Goal: Task Accomplishment & Management: Manage account settings

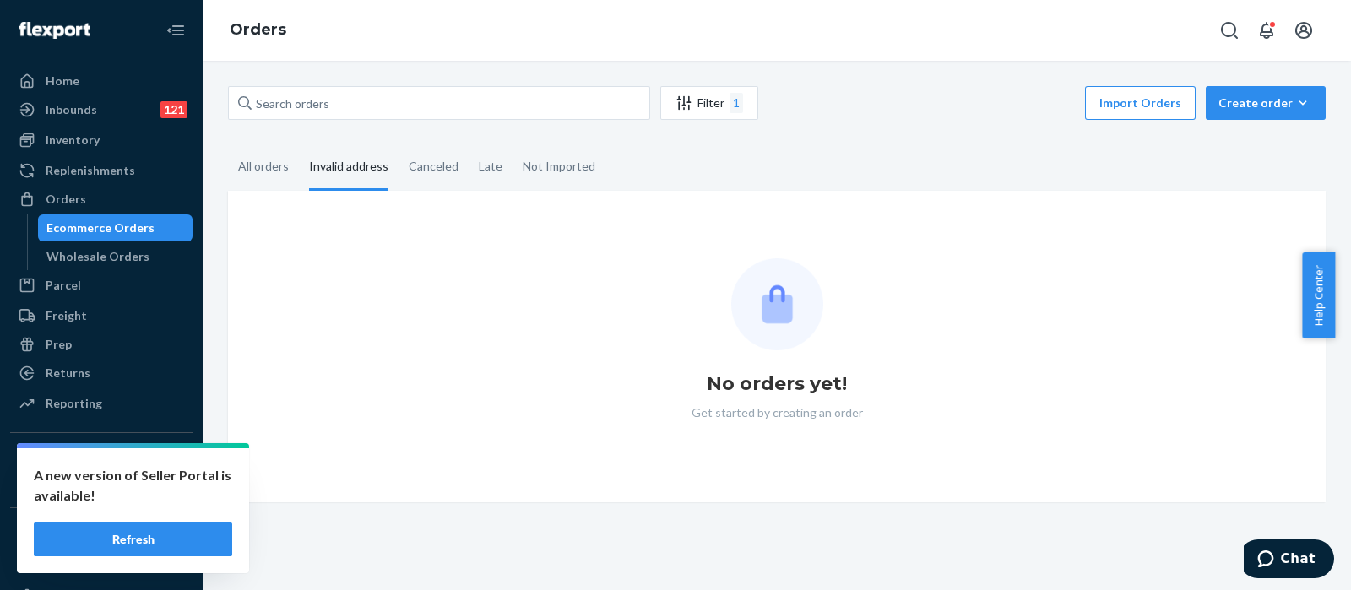
click at [138, 529] on button "Refresh" at bounding box center [133, 540] width 198 height 34
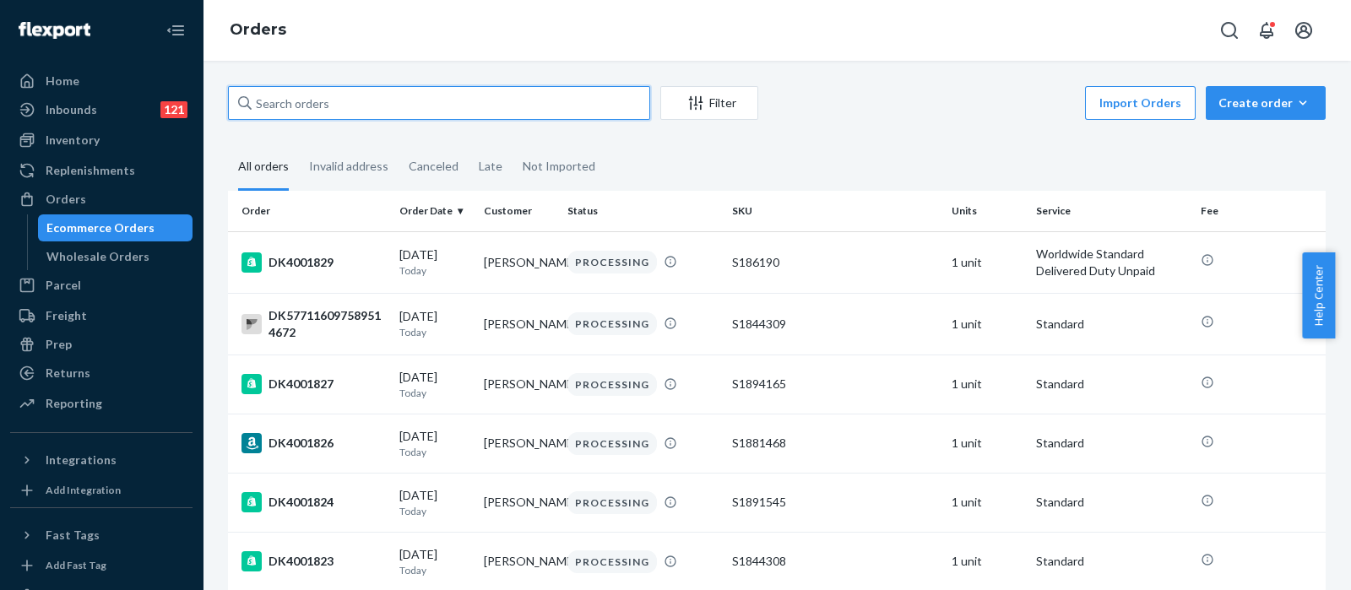
click at [350, 110] on input "text" at bounding box center [439, 103] width 422 height 34
paste input "DK4000180"
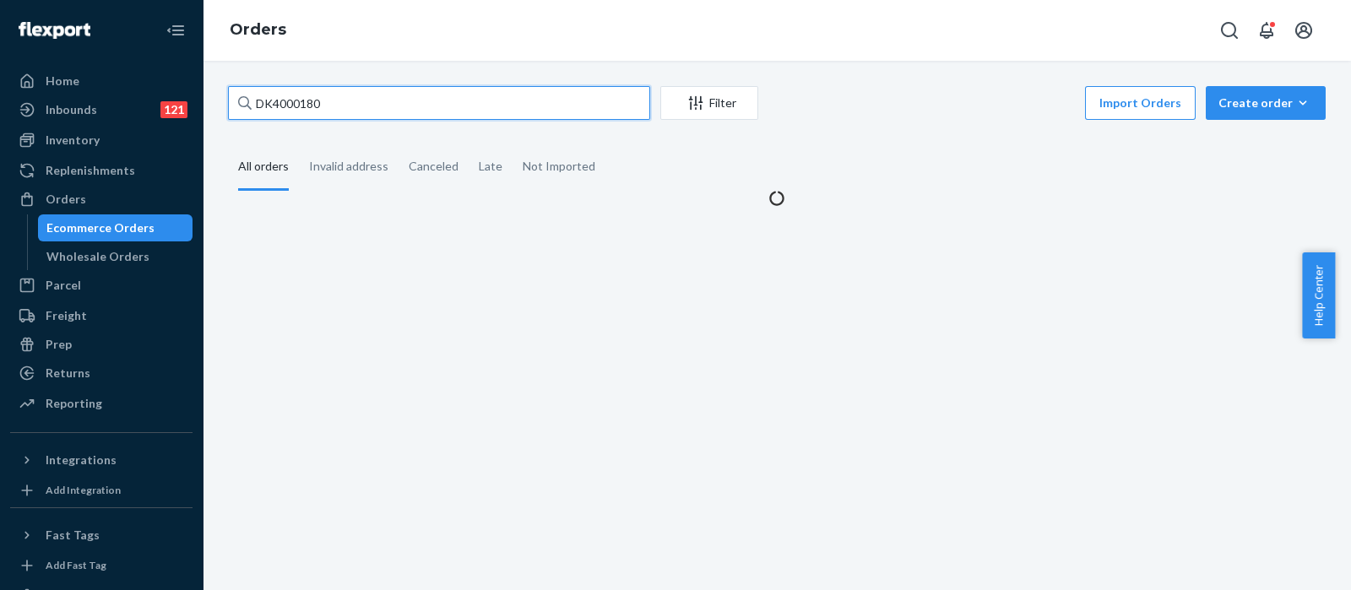
type input "DK4000180"
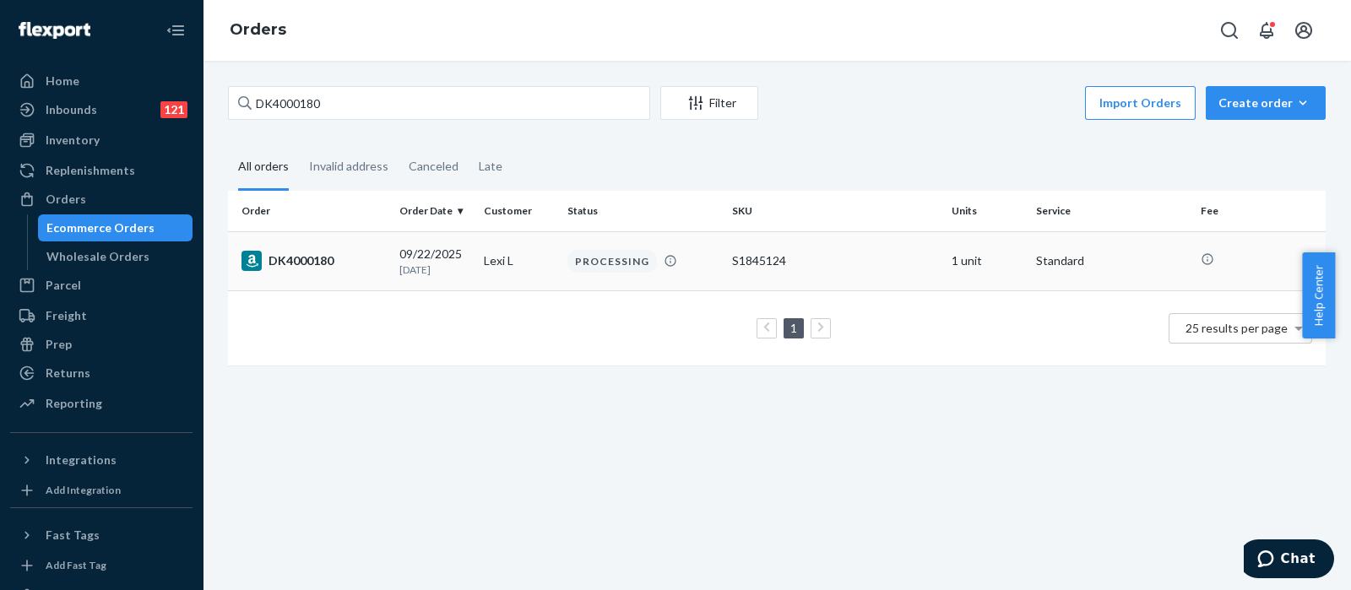
click at [371, 262] on div "DK4000180" at bounding box center [313, 261] width 144 height 20
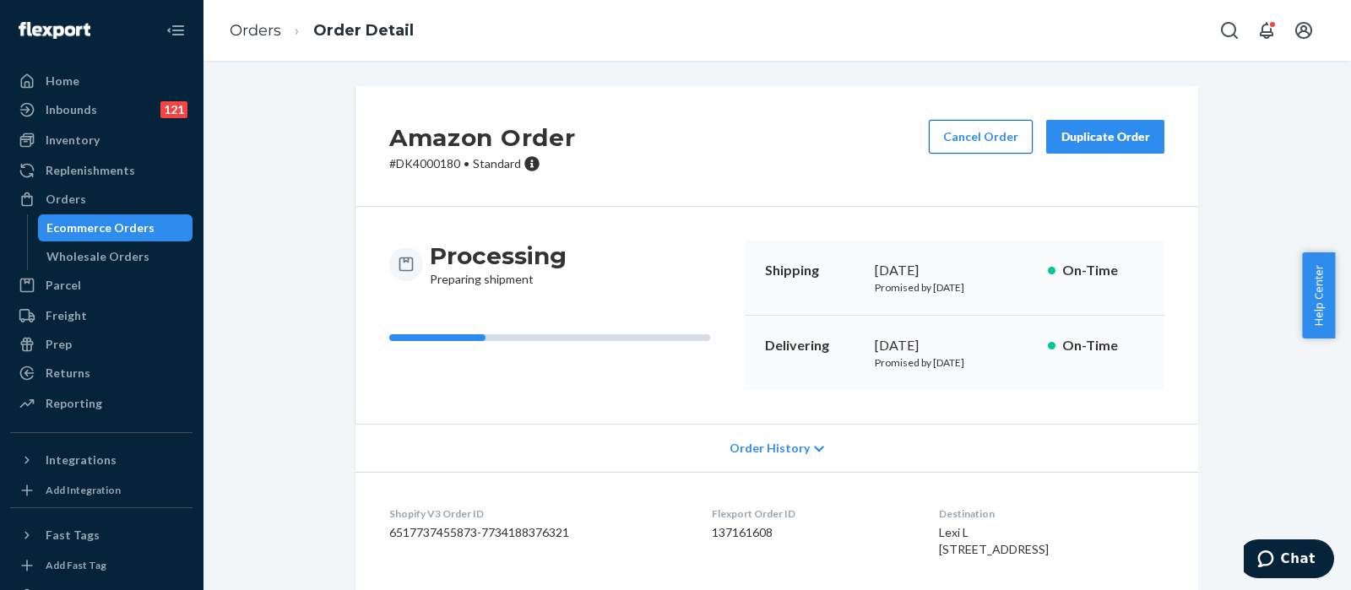
click at [973, 140] on button "Cancel Order" at bounding box center [981, 137] width 104 height 34
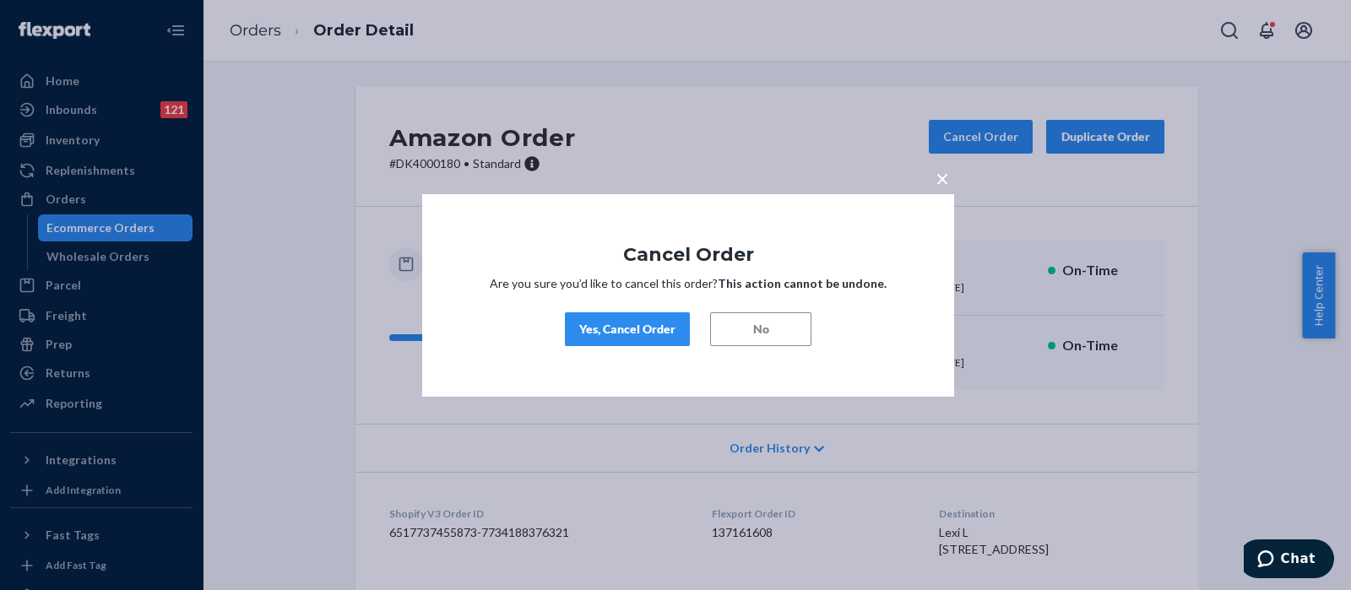
click at [634, 339] on button "Yes, Cancel Order" at bounding box center [627, 329] width 125 height 34
